Goal: Transaction & Acquisition: Book appointment/travel/reservation

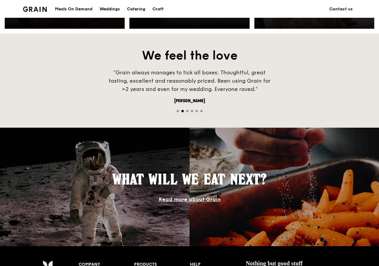
scroll to position [309, 0]
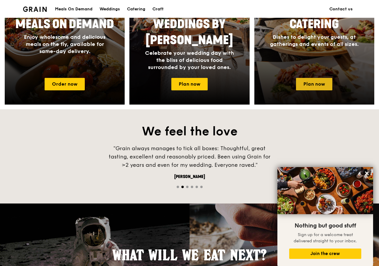
click at [313, 87] on link "Plan now" at bounding box center [314, 84] width 36 height 12
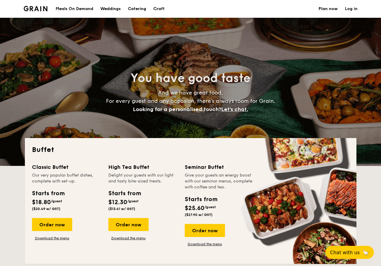
select select
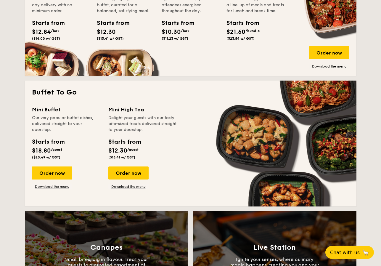
scroll to position [307, 0]
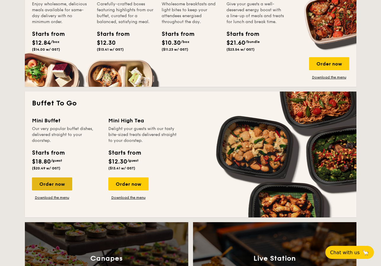
click at [62, 187] on div "Order now" at bounding box center [52, 183] width 40 height 13
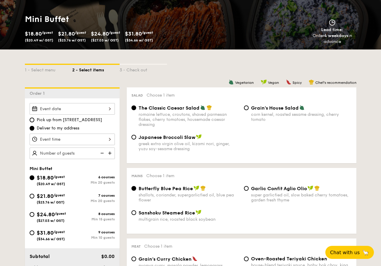
scroll to position [109, 0]
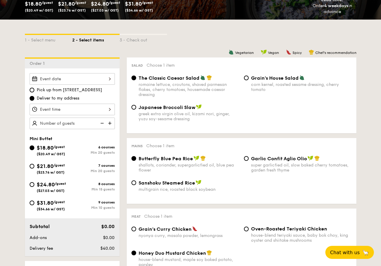
click at [127, 139] on div "Mains Choose 1 item Butterfly Blue Pea Rice shallots, coriander, supergarlicfie…" at bounding box center [241, 171] width 229 height 66
click at [81, 111] on div at bounding box center [72, 109] width 85 height 12
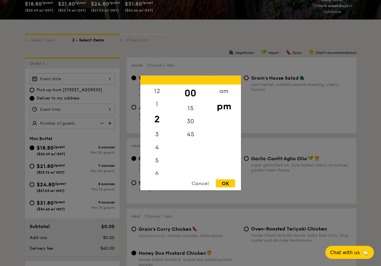
click at [194, 184] on div "Cancel" at bounding box center [199, 183] width 29 height 8
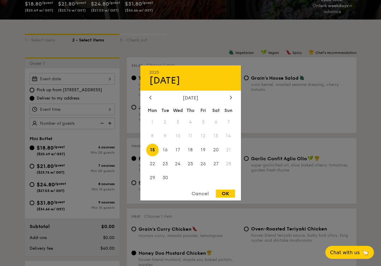
click at [100, 80] on div "2025 Sep [DATE] Tue Wed Thu Fri Sat Sun 1 2 3 4 5 6 7 8 9 10 11 12 13 14 15 16 …" at bounding box center [72, 79] width 85 height 12
click at [189, 150] on span "18" at bounding box center [190, 149] width 13 height 13
click at [226, 194] on div "OK" at bounding box center [225, 193] width 19 height 8
type input "Sep 18, 2025"
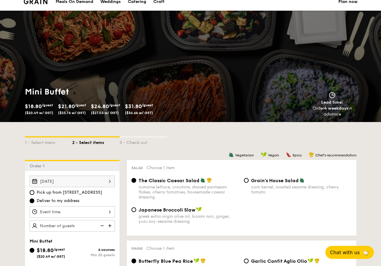
scroll to position [6, 0]
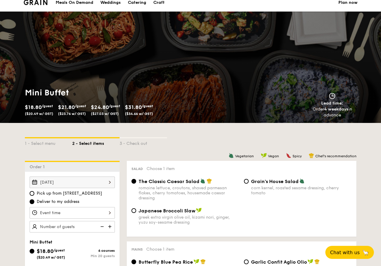
click at [182, 221] on div "greek extra virgin olive oil, kizami nori, ginger, yuzu soy-sesame dressing" at bounding box center [188, 219] width 101 height 10
click at [136, 213] on input "Japanese Broccoli Slaw greek extra virgin olive oil, kizami nori, ginger, yuzu …" at bounding box center [133, 210] width 5 height 5
radio input "true"
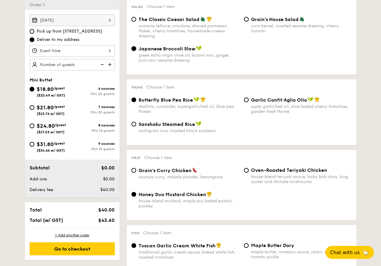
scroll to position [276, 0]
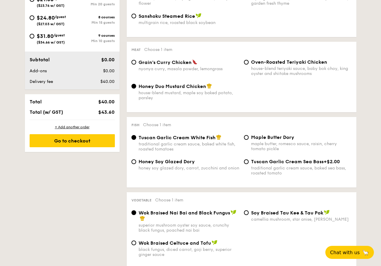
click at [175, 65] on span "Grain's Curry Chicken" at bounding box center [164, 62] width 53 height 6
click at [136, 64] on input "Grain's Curry Chicken nyonya curry, masala powder, lemongrass" at bounding box center [133, 62] width 5 height 5
radio input "true"
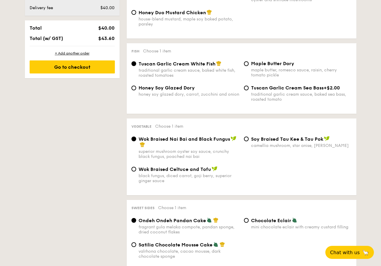
scroll to position [350, 0]
click at [186, 94] on div "honey soy glazed dory, carrot, zucchini and onion" at bounding box center [188, 93] width 101 height 5
click at [136, 90] on input "Honey Soy Glazed Dory honey soy glazed dory, carrot, zucchini and onion" at bounding box center [133, 87] width 5 height 5
radio input "true"
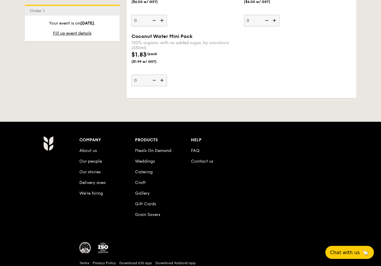
scroll to position [1246, 0]
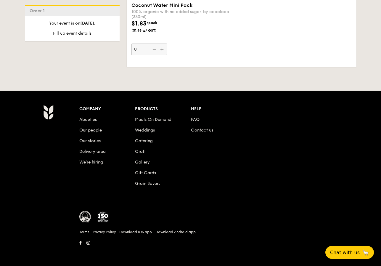
select select
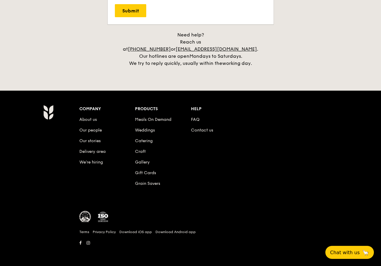
scroll to position [823, 0]
